Goal: Transaction & Acquisition: Obtain resource

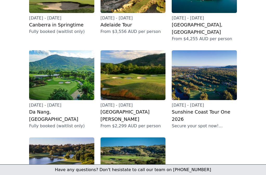
scroll to position [121, 0]
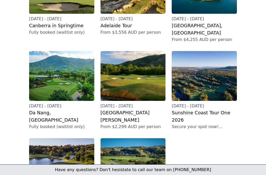
click at [132, 71] on img at bounding box center [132, 76] width 65 height 50
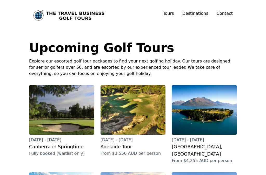
click at [139, 114] on img at bounding box center [132, 110] width 65 height 50
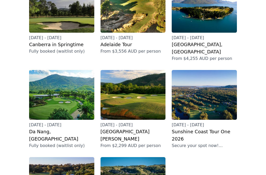
scroll to position [102, 0]
click at [62, 90] on img at bounding box center [61, 95] width 65 height 50
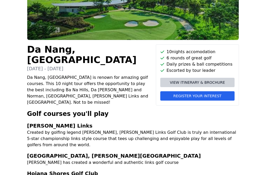
scroll to position [74, 0]
click at [205, 83] on span "View itinerary & brochure" at bounding box center [197, 82] width 55 height 5
